Goal: Task Accomplishment & Management: Use online tool/utility

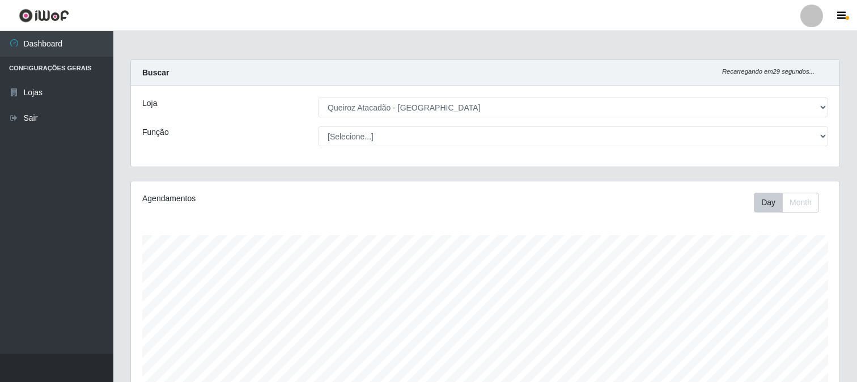
select select "464"
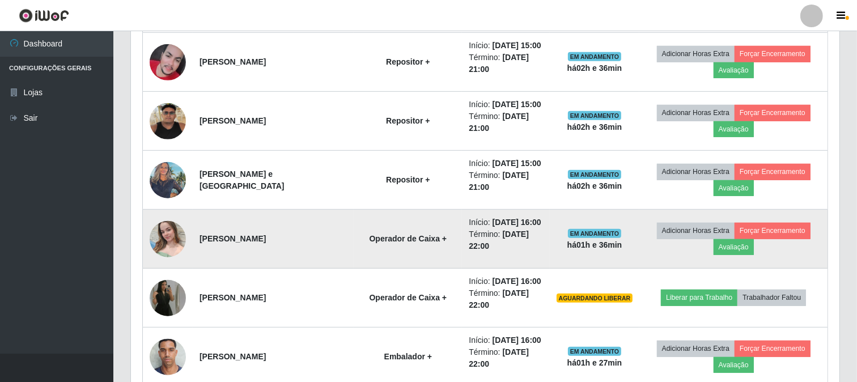
scroll to position [604, 0]
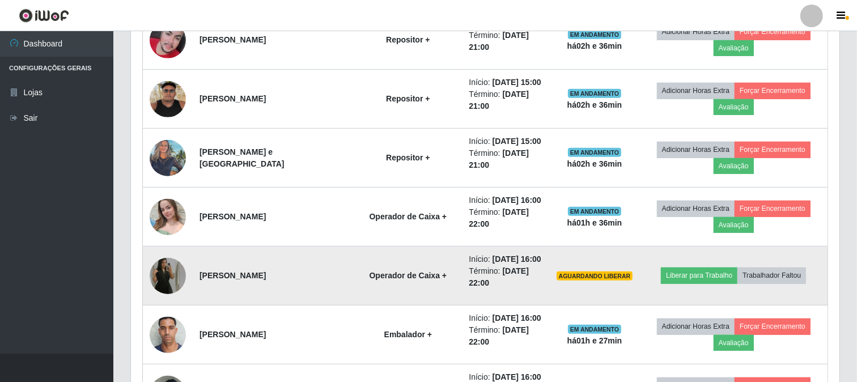
click at [170, 281] on img at bounding box center [168, 276] width 36 height 65
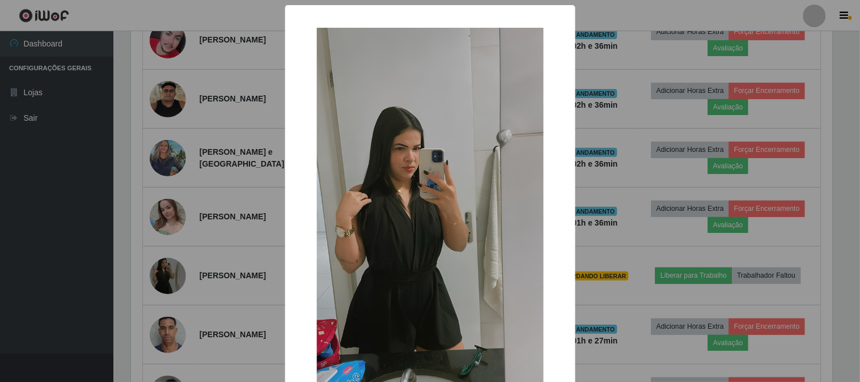
click at [615, 189] on div "× OK Cancel" at bounding box center [430, 191] width 860 height 382
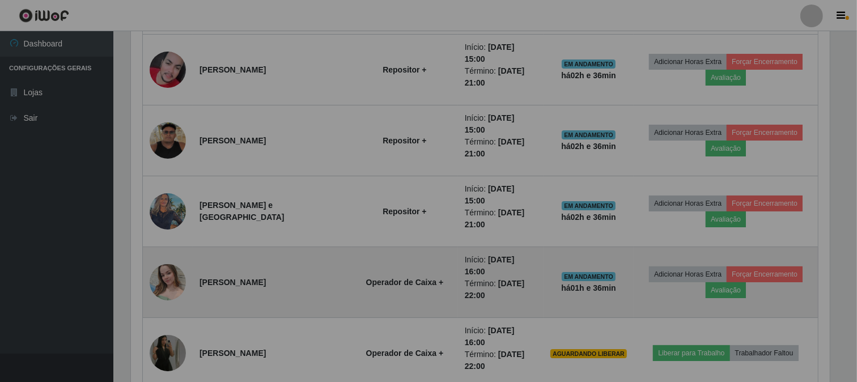
scroll to position [235, 708]
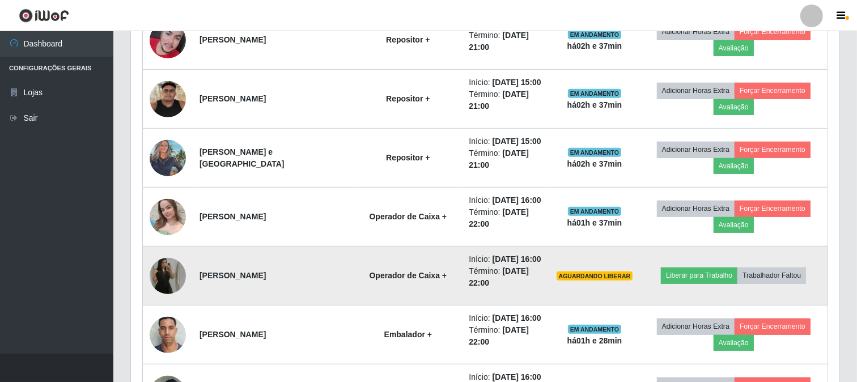
click at [176, 265] on img at bounding box center [168, 276] width 36 height 65
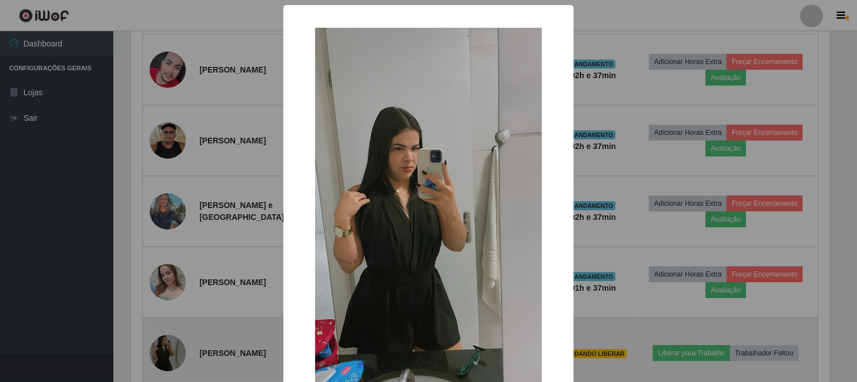
scroll to position [235, 701]
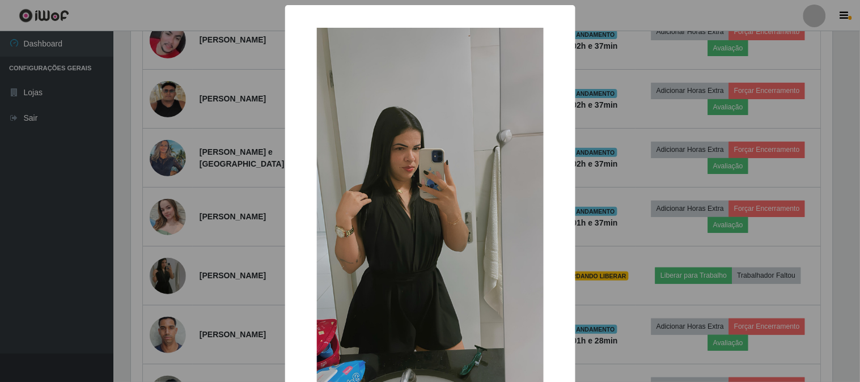
click at [621, 205] on div "× OK Cancel" at bounding box center [430, 191] width 860 height 382
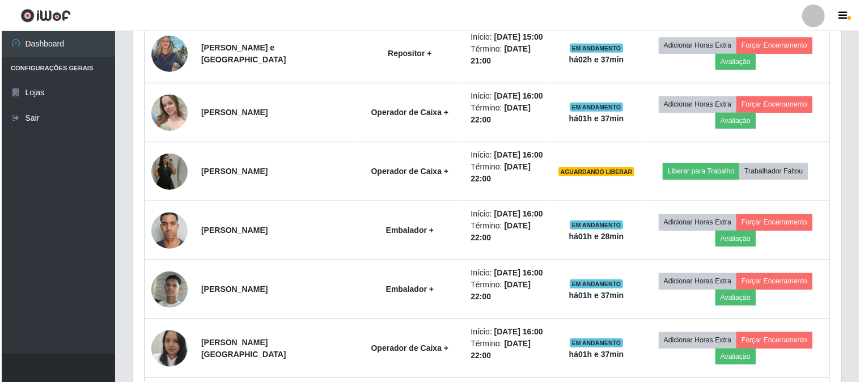
scroll to position [730, 0]
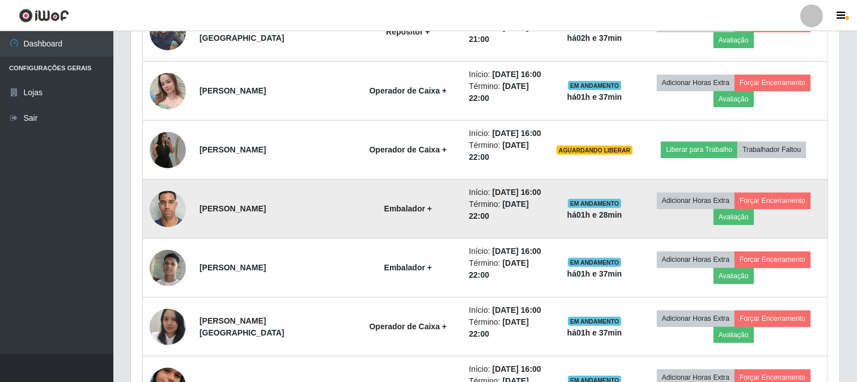
click at [172, 217] on img at bounding box center [168, 209] width 36 height 48
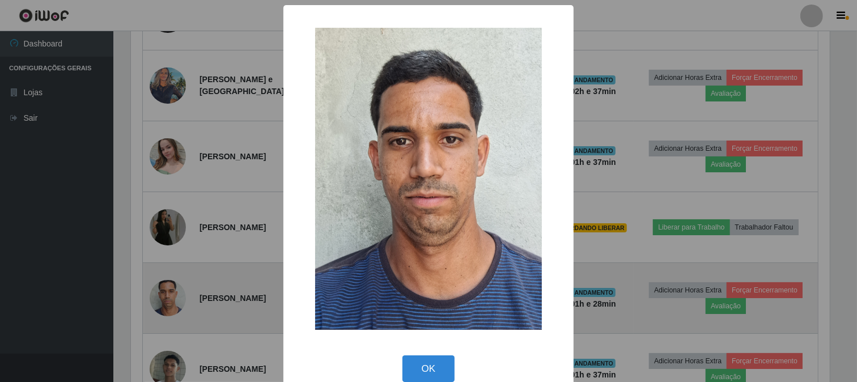
scroll to position [235, 701]
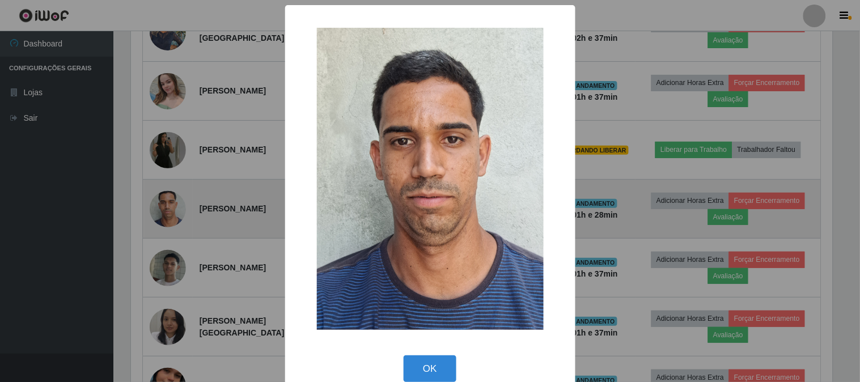
click at [172, 217] on div "× OK Cancel" at bounding box center [430, 191] width 860 height 382
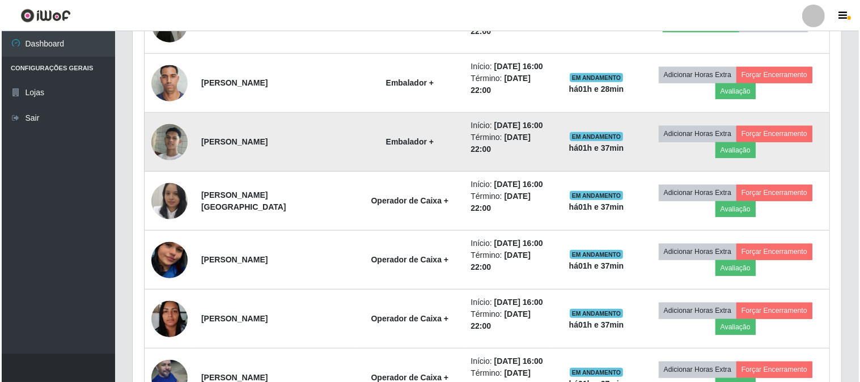
scroll to position [856, 0]
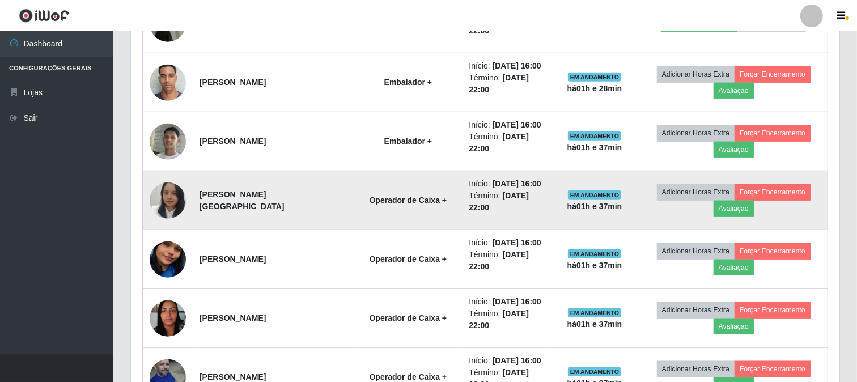
click at [172, 207] on img at bounding box center [168, 200] width 36 height 45
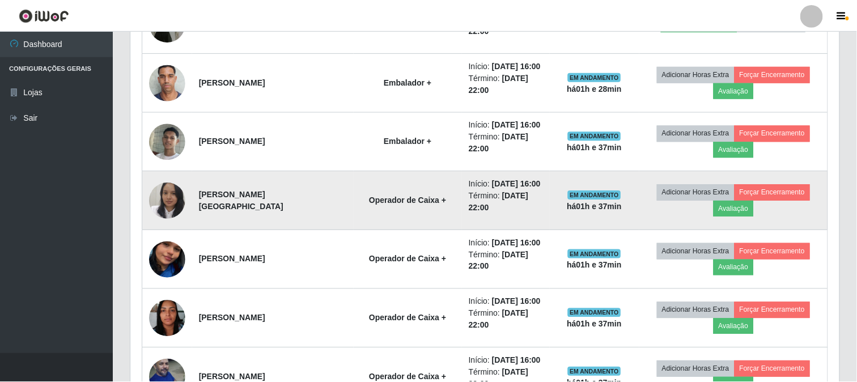
scroll to position [235, 701]
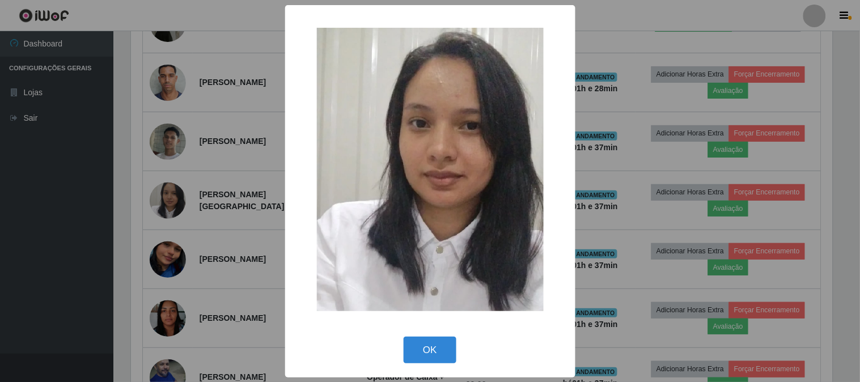
click at [191, 245] on div "× OK Cancel" at bounding box center [430, 191] width 860 height 382
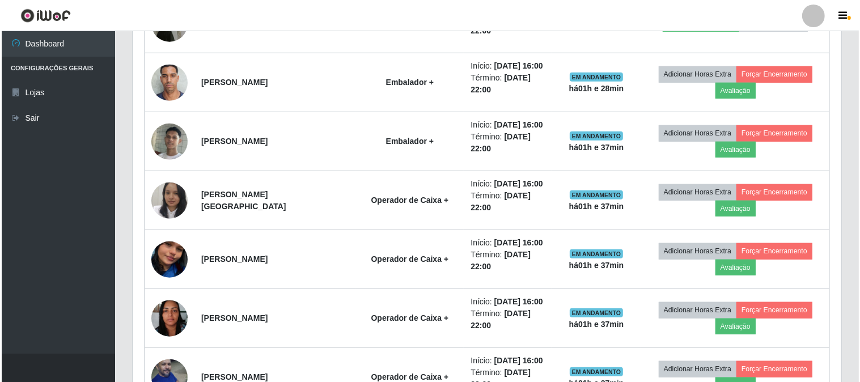
scroll to position [235, 708]
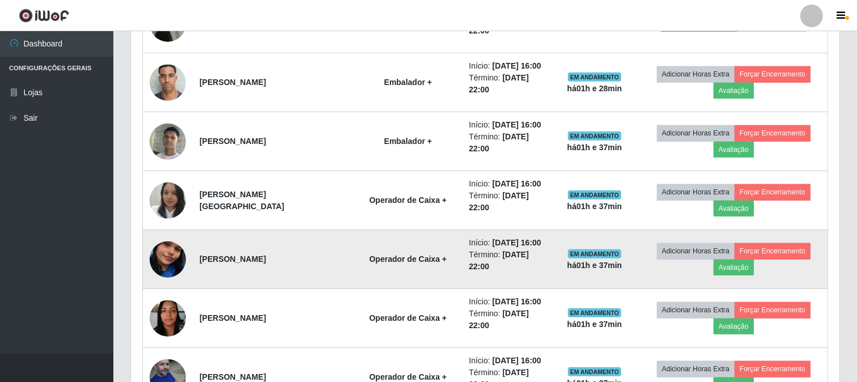
click at [159, 256] on img at bounding box center [168, 259] width 36 height 65
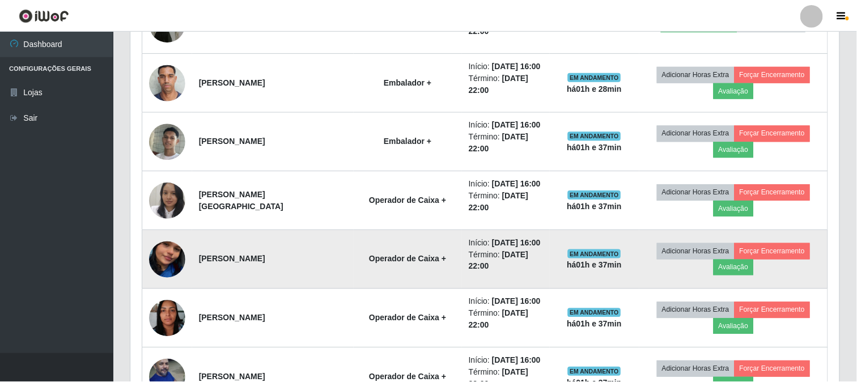
scroll to position [235, 701]
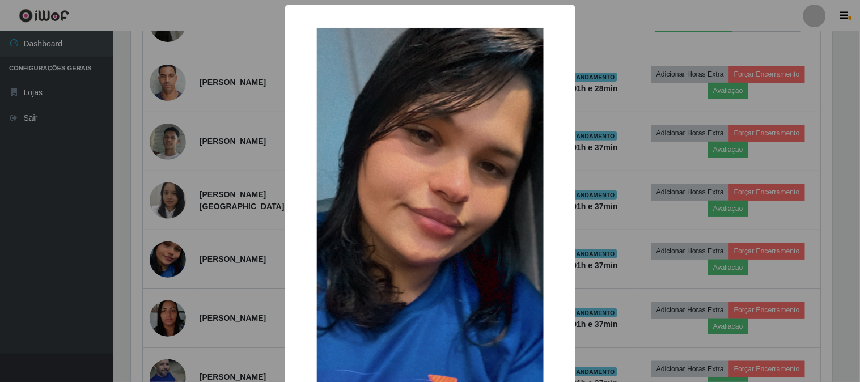
click at [161, 196] on div "× OK Cancel" at bounding box center [430, 191] width 860 height 382
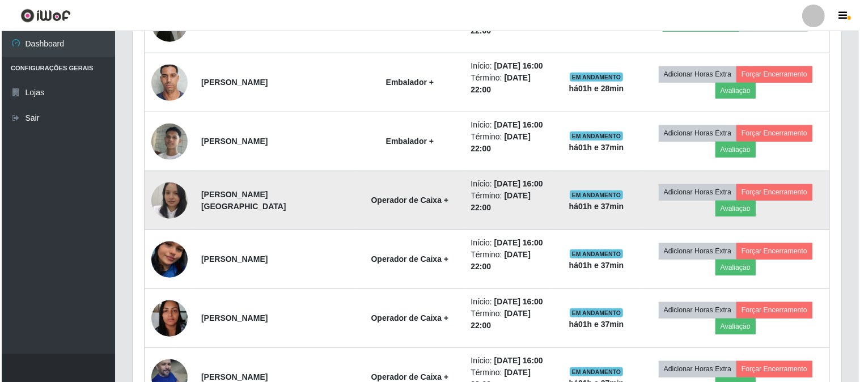
scroll to position [235, 708]
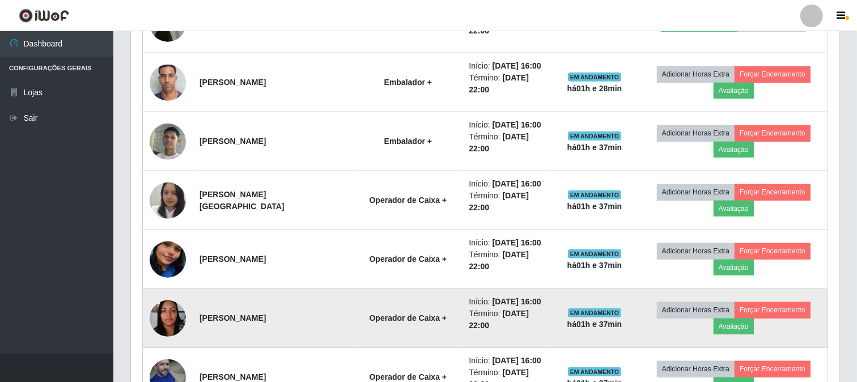
click at [169, 308] on img at bounding box center [168, 318] width 36 height 48
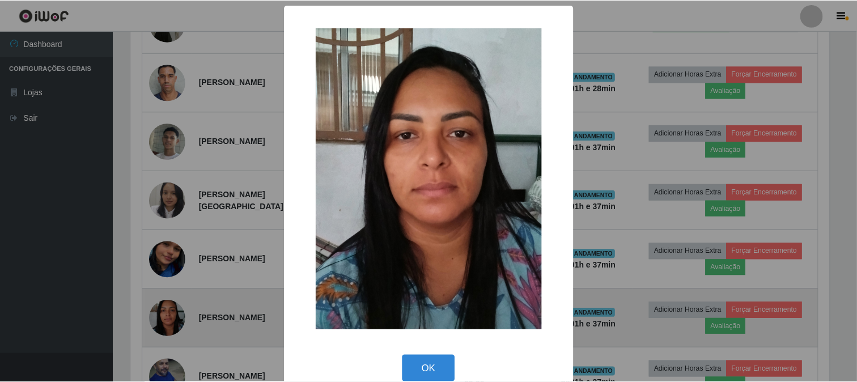
scroll to position [235, 701]
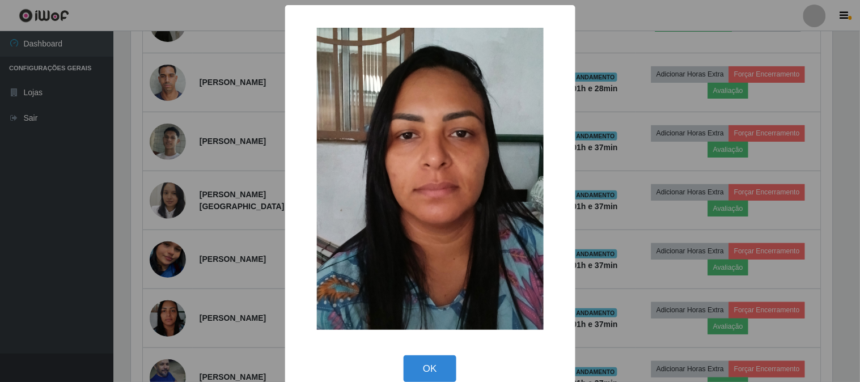
click at [217, 264] on div "× OK Cancel" at bounding box center [430, 191] width 860 height 382
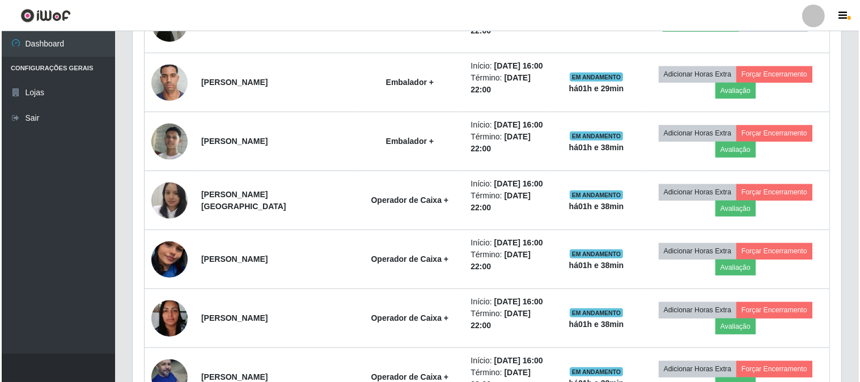
scroll to position [919, 0]
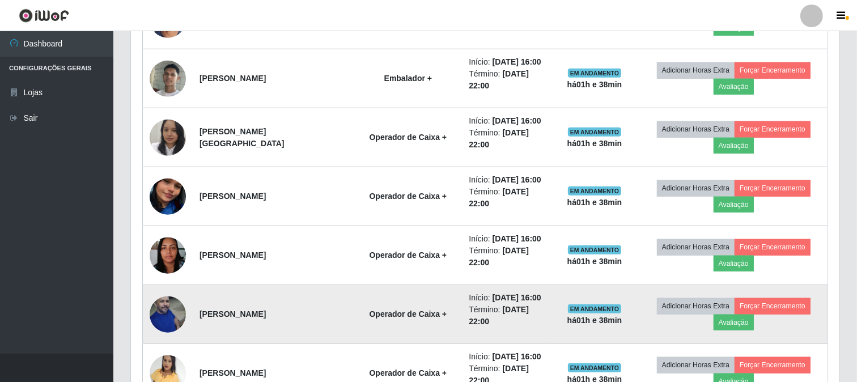
click at [172, 298] on img at bounding box center [168, 314] width 36 height 55
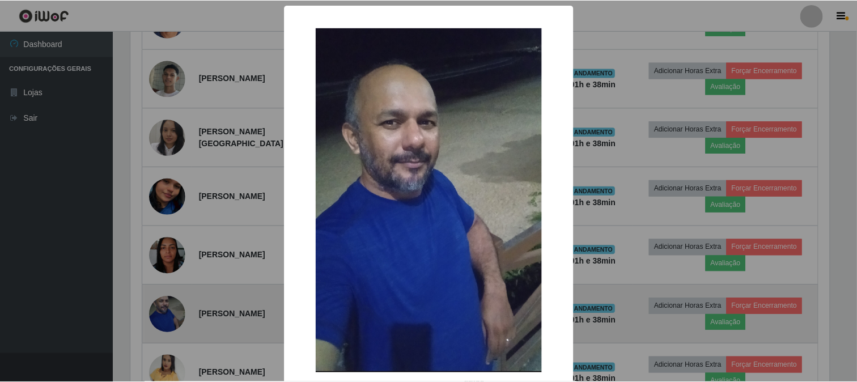
scroll to position [235, 701]
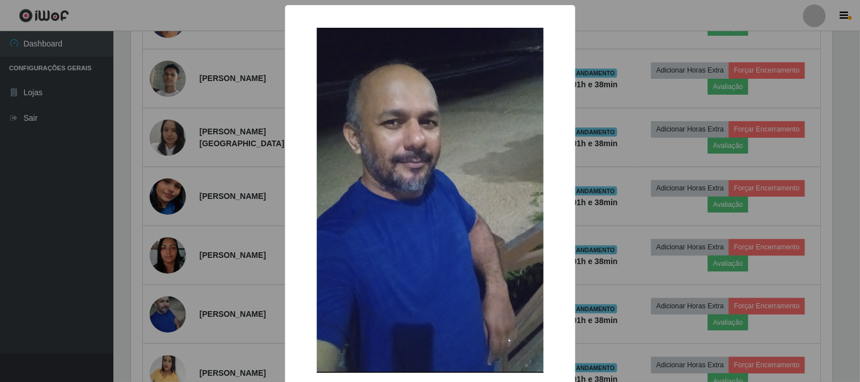
click at [173, 304] on div "× OK Cancel" at bounding box center [430, 191] width 860 height 382
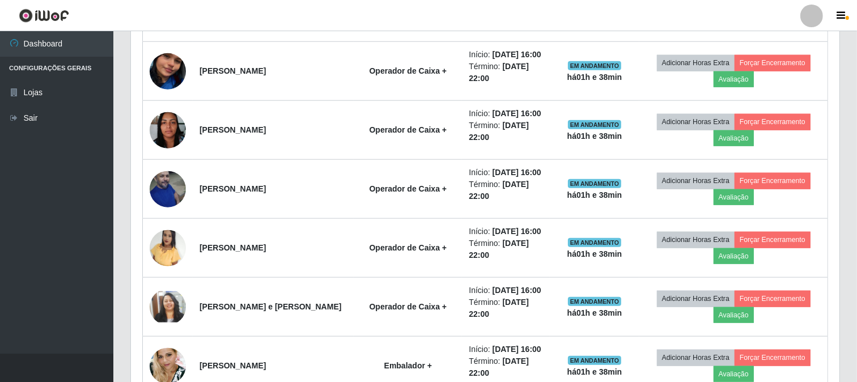
scroll to position [1045, 0]
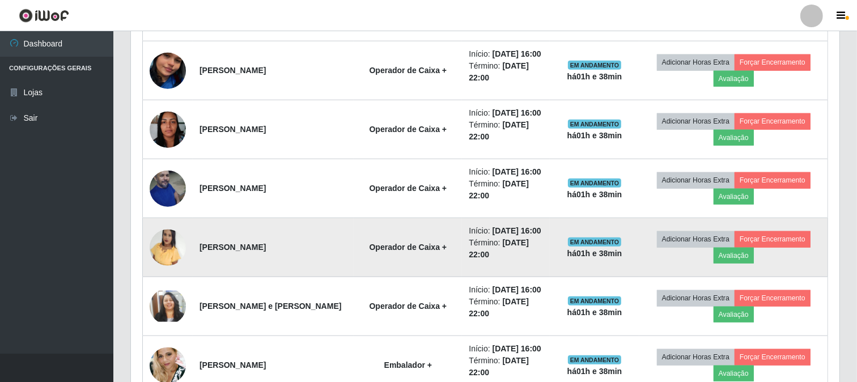
click at [166, 252] on img at bounding box center [168, 247] width 36 height 37
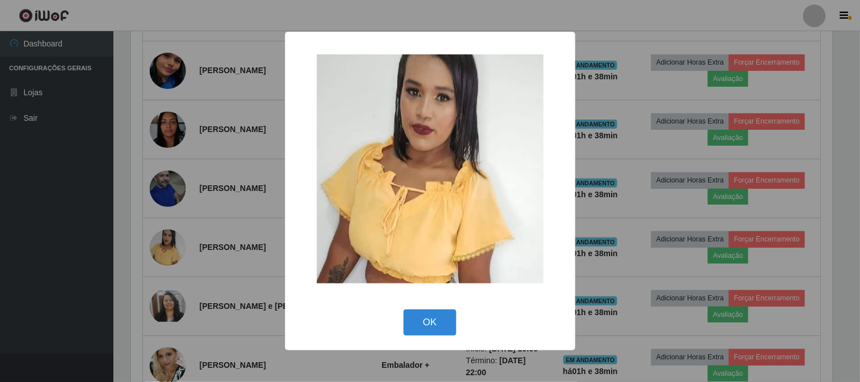
click at [251, 278] on div "× OK Cancel" at bounding box center [430, 191] width 860 height 382
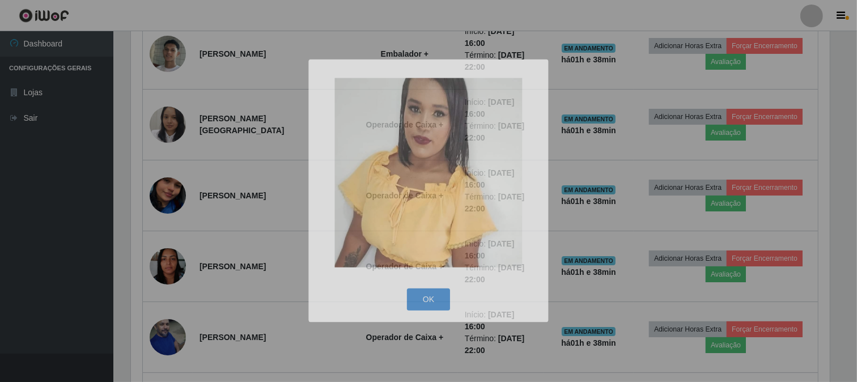
scroll to position [0, 0]
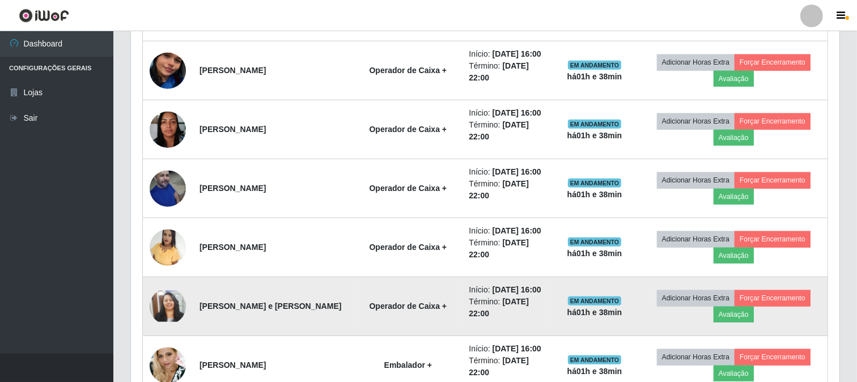
click at [172, 302] on img at bounding box center [168, 306] width 36 height 31
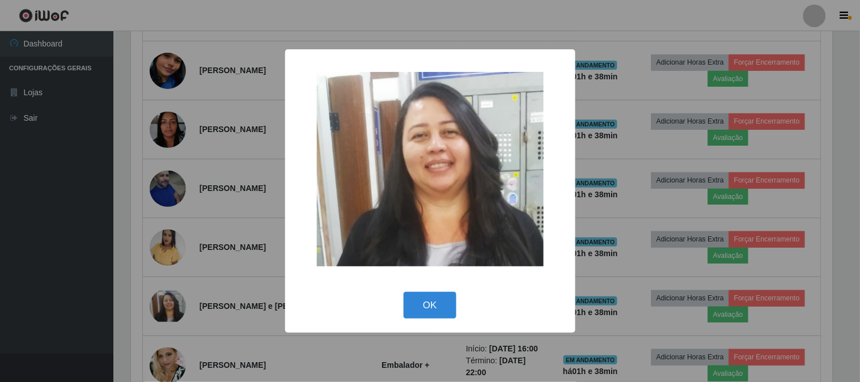
click at [188, 276] on div "× OK Cancel" at bounding box center [430, 191] width 860 height 382
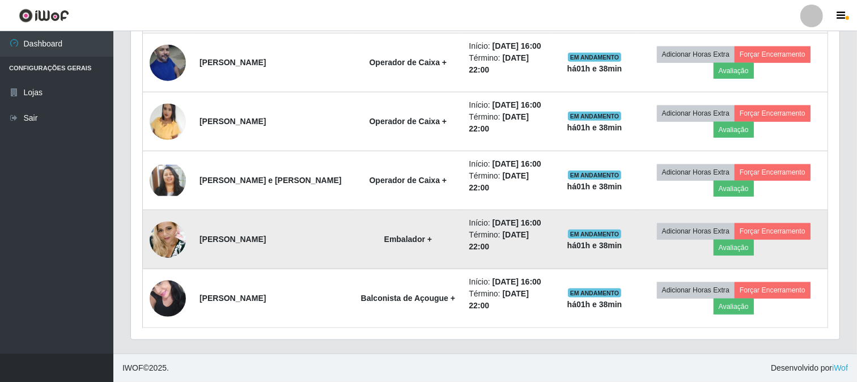
click at [172, 248] on img at bounding box center [168, 239] width 36 height 50
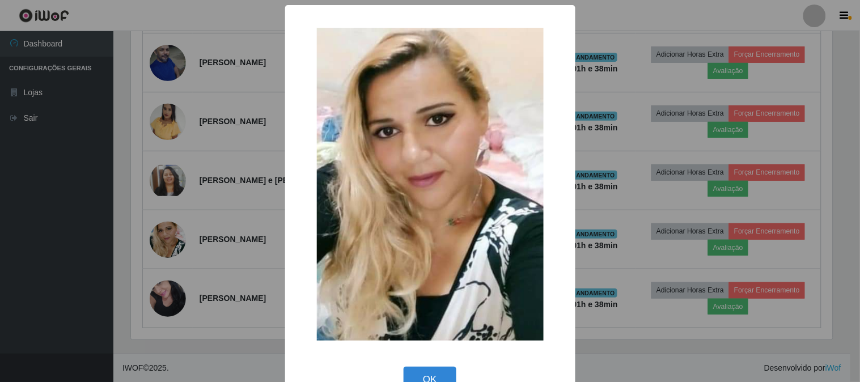
click at [185, 254] on div "× OK Cancel" at bounding box center [430, 191] width 860 height 382
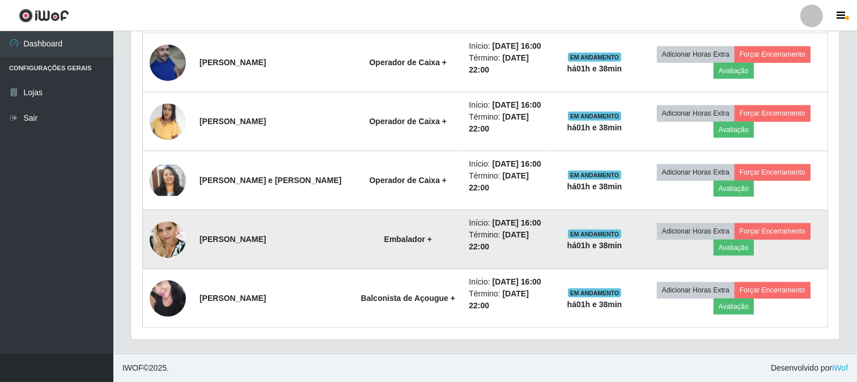
click at [171, 239] on img at bounding box center [168, 239] width 36 height 50
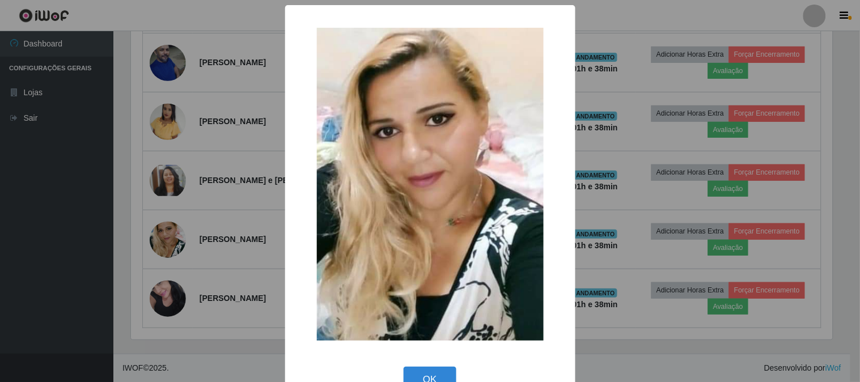
click at [166, 204] on div "× OK Cancel" at bounding box center [430, 191] width 860 height 382
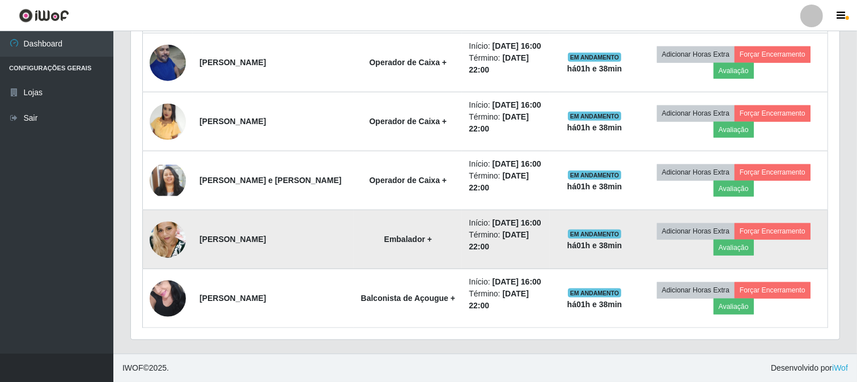
click at [166, 251] on img at bounding box center [168, 239] width 36 height 50
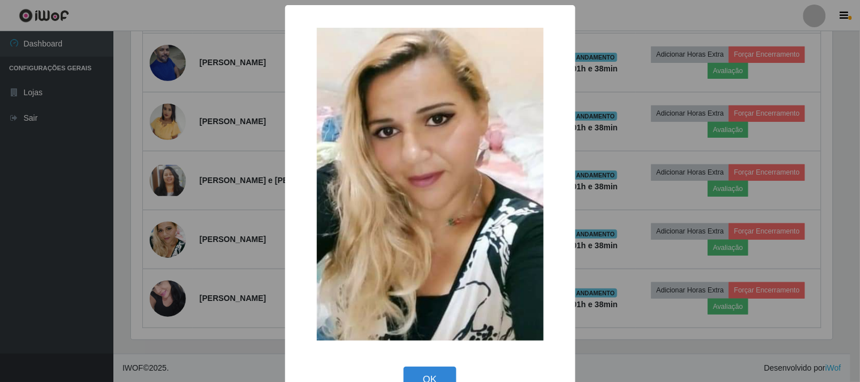
click at [252, 133] on div "× OK Cancel" at bounding box center [430, 191] width 860 height 382
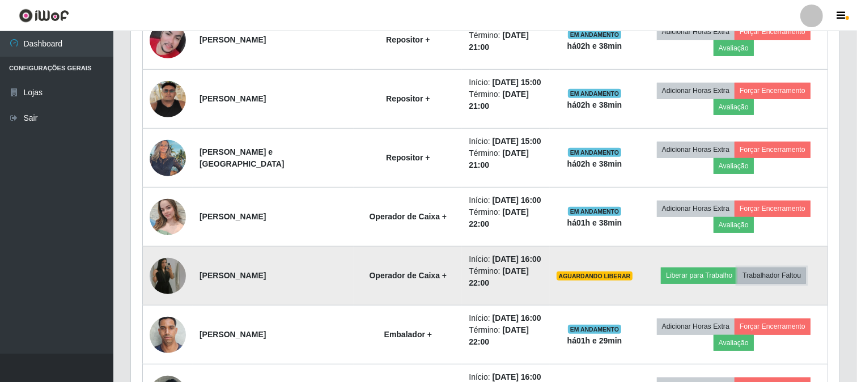
click at [746, 278] on button "Trabalhador Faltou" at bounding box center [771, 276] width 69 height 16
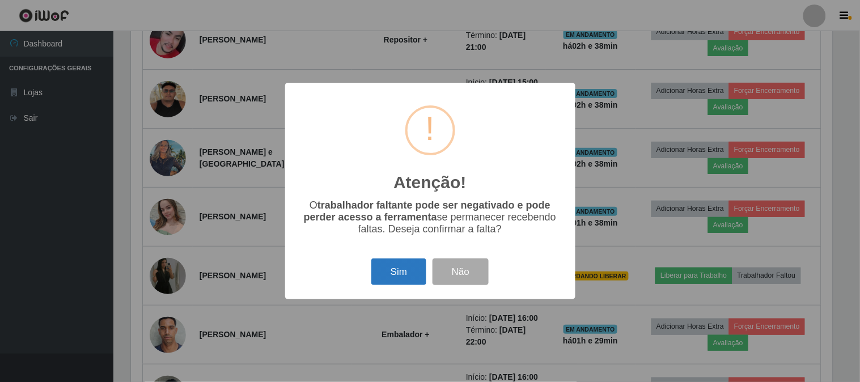
click at [408, 268] on button "Sim" at bounding box center [398, 271] width 55 height 27
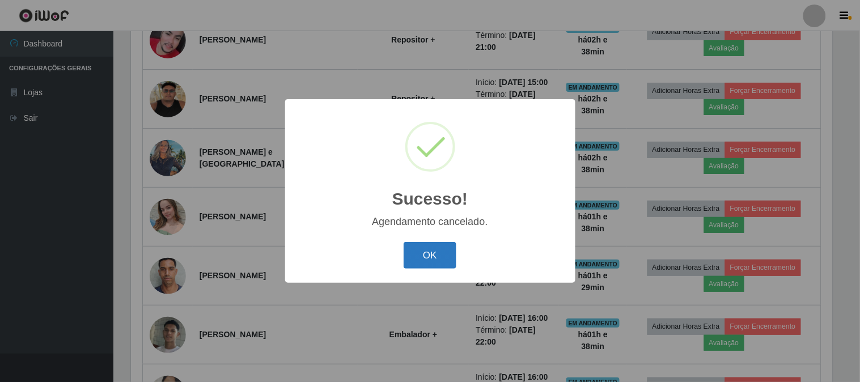
click at [411, 258] on button "OK" at bounding box center [430, 255] width 53 height 27
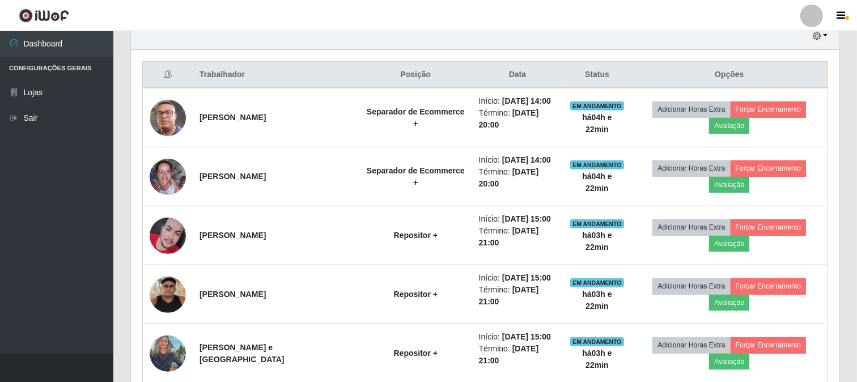
scroll to position [231, 0]
